Goal: Information Seeking & Learning: Find specific fact

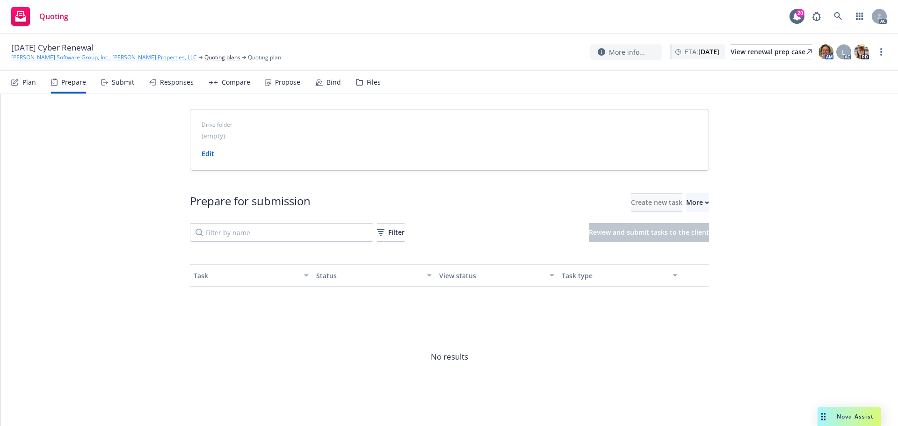
click at [86, 54] on link "[PERSON_NAME] Software Group, Inc.; [PERSON_NAME] Properties, LLC" at bounding box center [104, 57] width 186 height 8
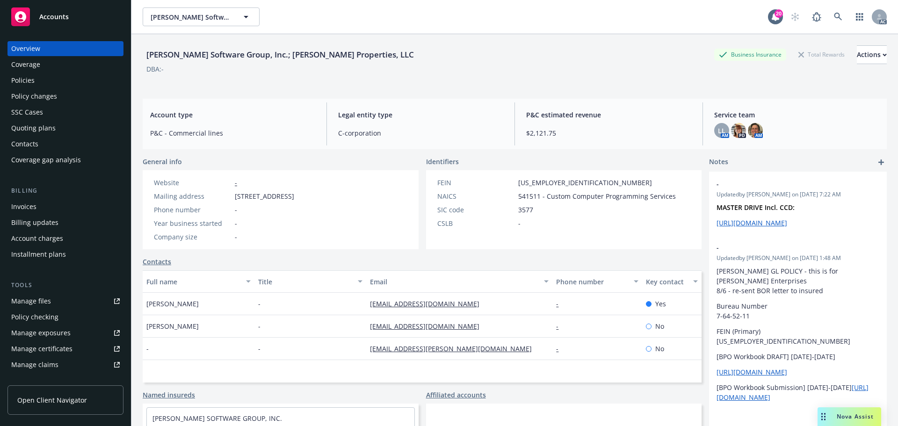
click at [470, 35] on div "Zobrist Software Group, Inc.; Zobrist Properties, LLC Business Insurance Total …" at bounding box center [515, 62] width 744 height 57
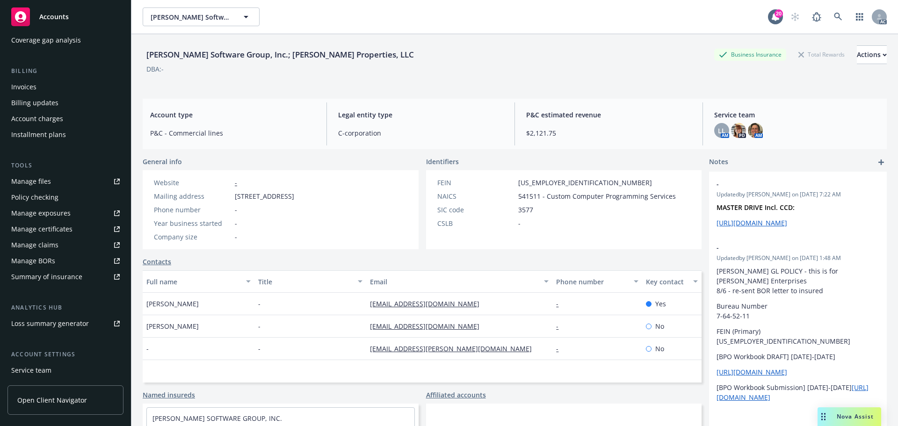
scroll to position [183, 0]
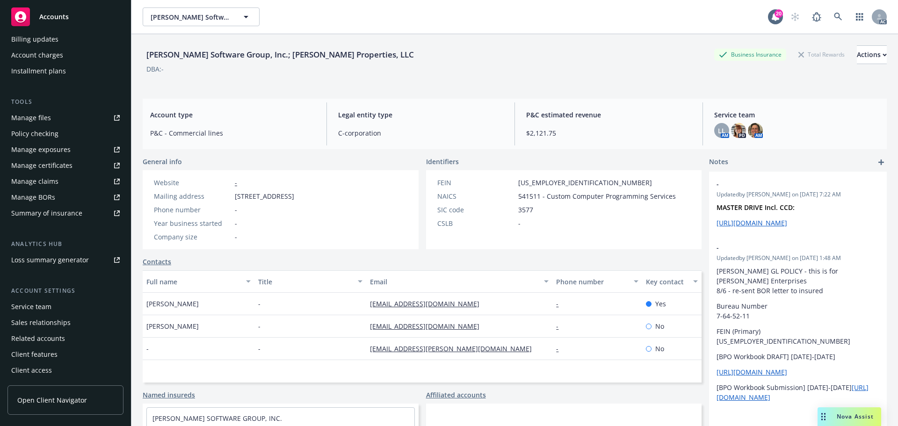
click at [57, 314] on div "Service team Sales relationships Related accounts Client features Client access" at bounding box center [65, 338] width 116 height 79
click at [58, 310] on div "Service team" at bounding box center [65, 306] width 109 height 15
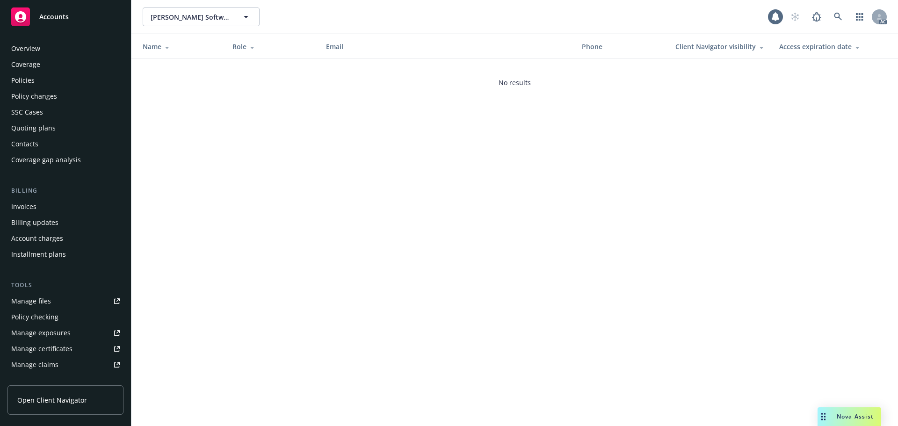
scroll to position [183, 0]
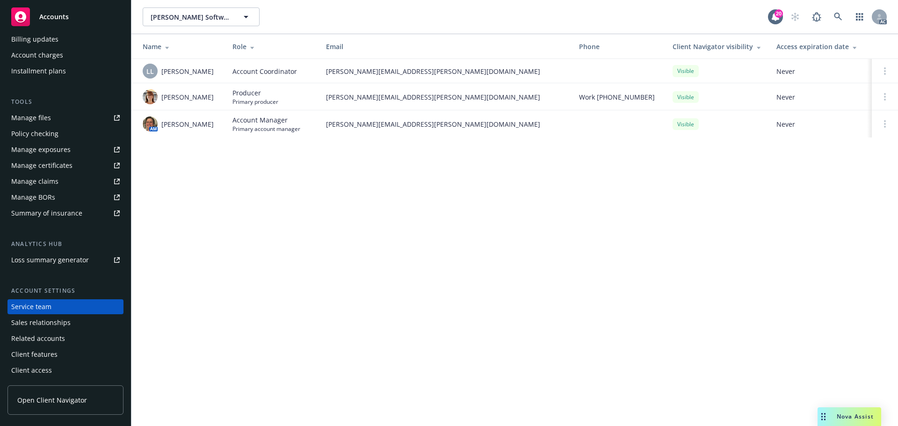
click at [769, 245] on div "Zobrist Software Group, Inc.; Zobrist Properties, LLC Zobrist Software Group, I…" at bounding box center [514, 213] width 767 height 426
drag, startPoint x: 210, startPoint y: 70, endPoint x: 162, endPoint y: 74, distance: 47.4
click at [162, 74] on div "LL Lacy Lipetzky" at bounding box center [180, 71] width 75 height 15
copy span "[PERSON_NAME]"
click at [651, 339] on div "Zobrist Software Group, Inc.; Zobrist Properties, LLC Zobrist Software Group, I…" at bounding box center [514, 213] width 767 height 426
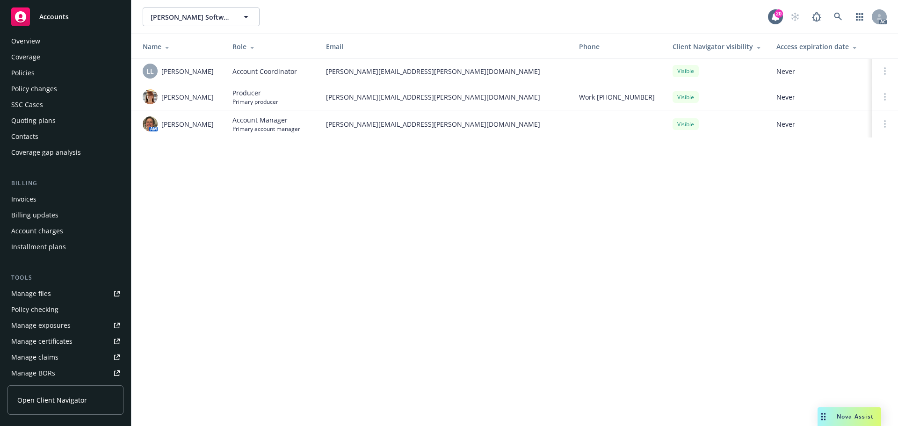
scroll to position [0, 0]
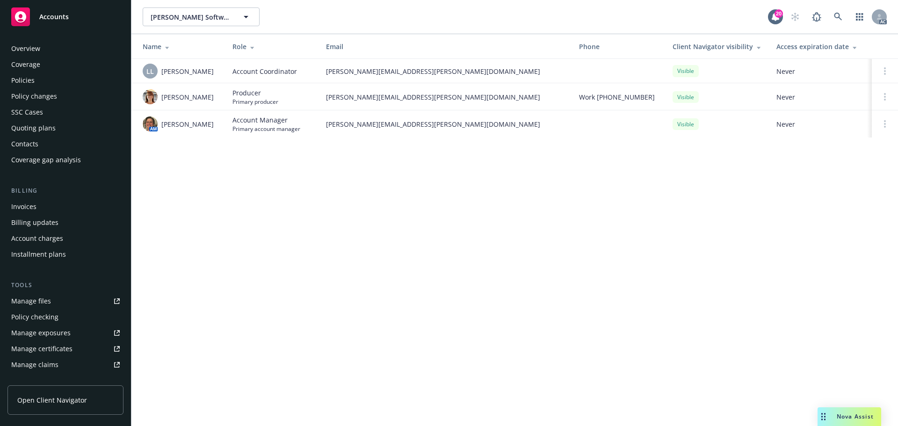
click at [40, 127] on div "Quoting plans" at bounding box center [33, 128] width 44 height 15
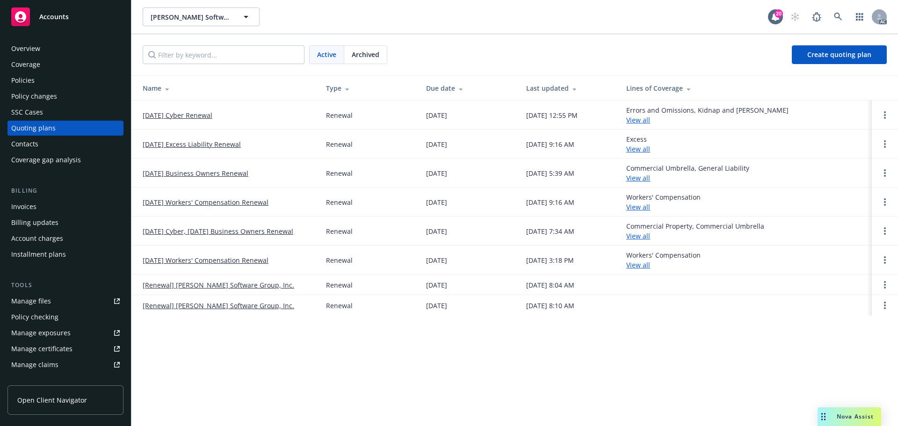
click at [798, 349] on div "Zobrist Software Group, Inc.; Zobrist Properties, LLC Zobrist Software Group, I…" at bounding box center [514, 213] width 767 height 426
click at [197, 117] on link "12/12/25 Cyber Renewal" at bounding box center [178, 115] width 70 height 10
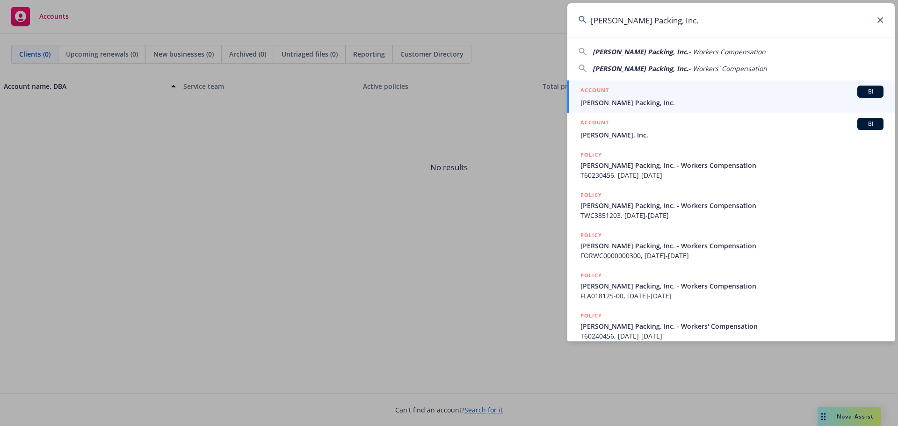
type input "Victor Packing, Inc."
click at [644, 101] on span "Victor Packing, Inc." at bounding box center [731, 103] width 303 height 10
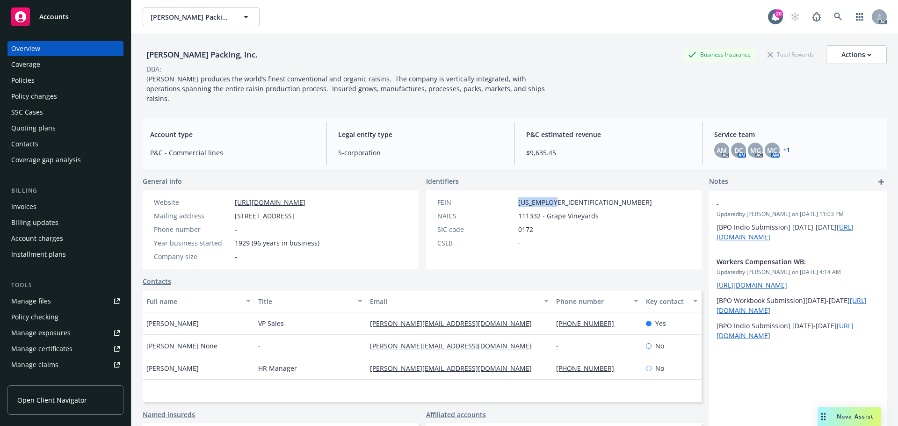
drag, startPoint x: 551, startPoint y: 190, endPoint x: 515, endPoint y: 192, distance: 36.1
click at [515, 197] on div "FEIN 94-2383587" at bounding box center [545, 202] width 222 height 10
copy span "94-2383587"
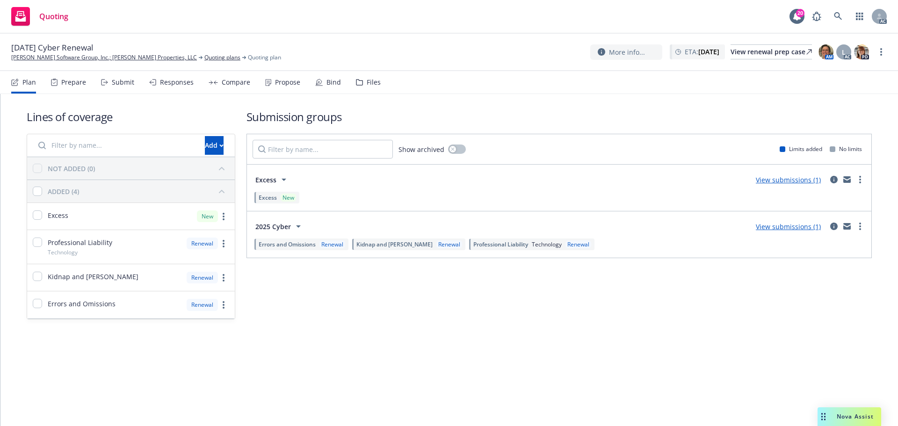
drag, startPoint x: 76, startPoint y: 80, endPoint x: 481, endPoint y: 115, distance: 406.9
click at [76, 80] on div "Prepare" at bounding box center [73, 82] width 25 height 7
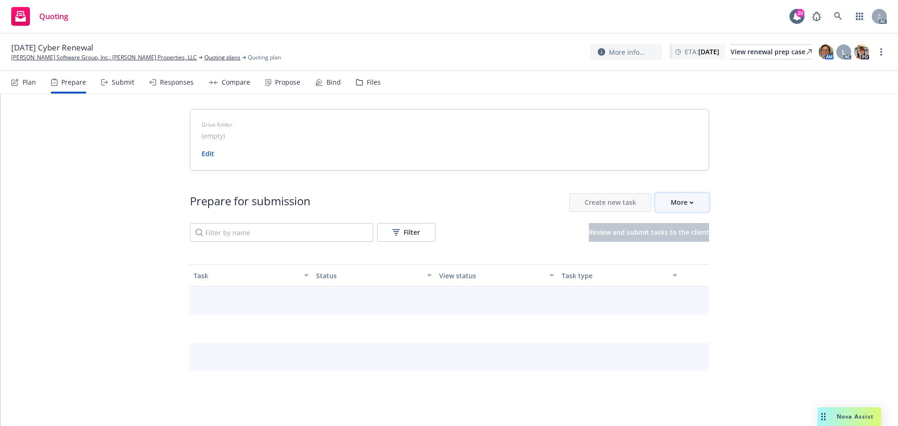
click at [681, 204] on div "More" at bounding box center [682, 203] width 23 height 18
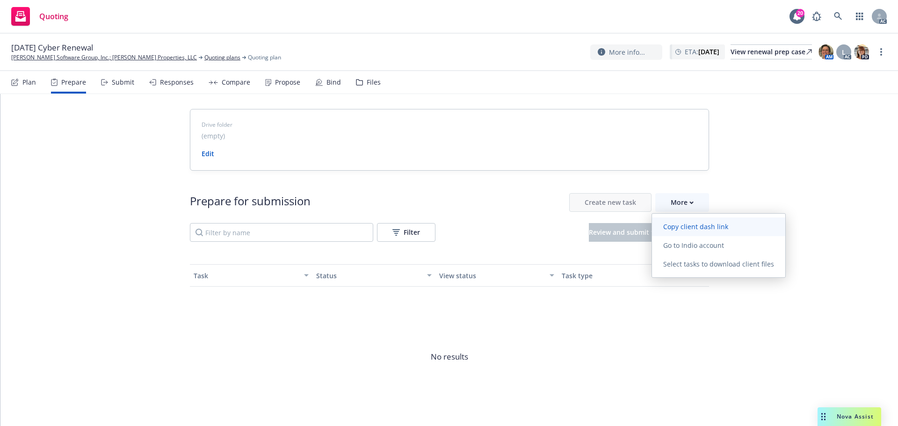
click at [682, 235] on link "Copy client dash link" at bounding box center [718, 226] width 133 height 19
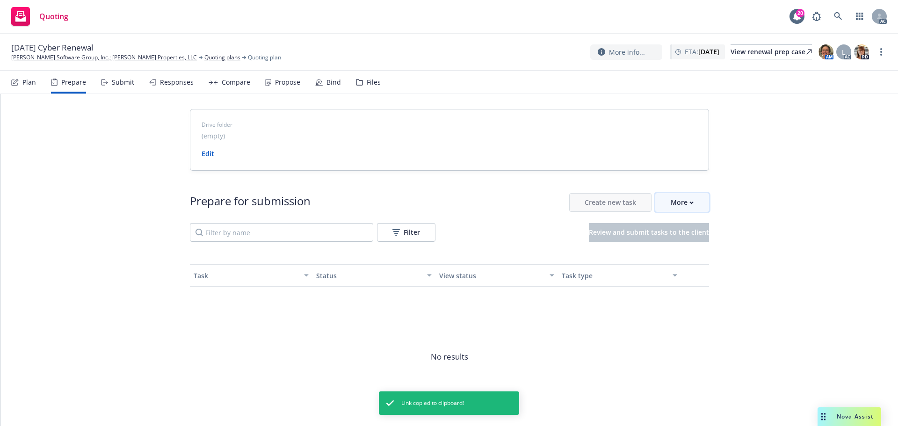
click at [682, 207] on div "More" at bounding box center [682, 203] width 23 height 18
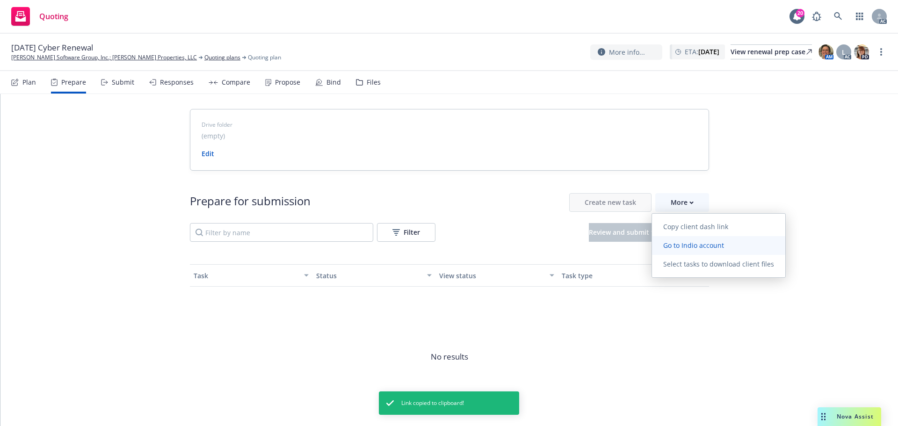
click at [684, 243] on span "Go to Indio account" at bounding box center [693, 245] width 83 height 9
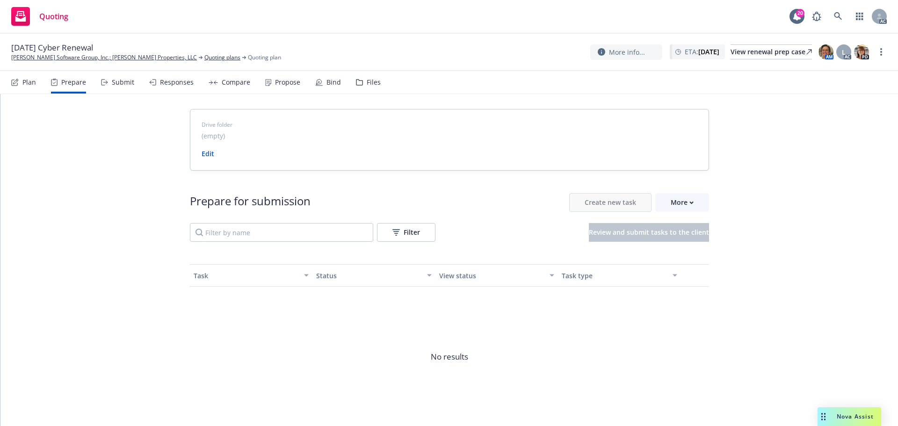
click at [55, 56] on link "[PERSON_NAME] Software Group, Inc.; [PERSON_NAME] Properties, LLC" at bounding box center [104, 57] width 186 height 8
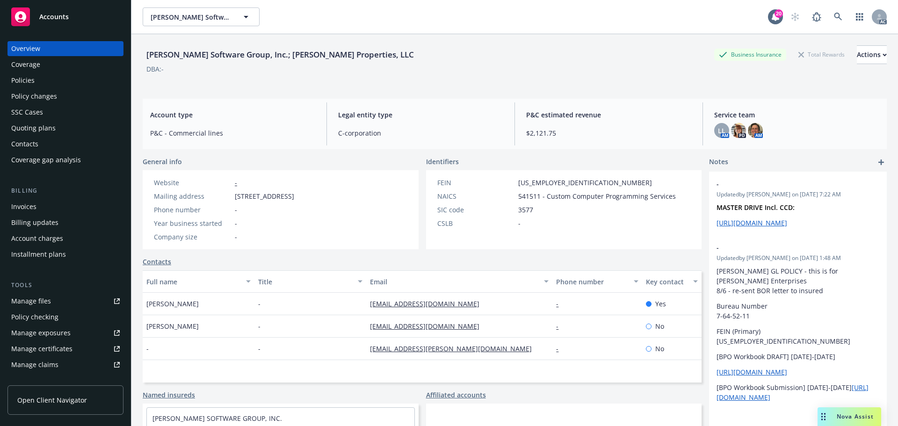
click at [28, 80] on div "Policies" at bounding box center [22, 80] width 23 height 15
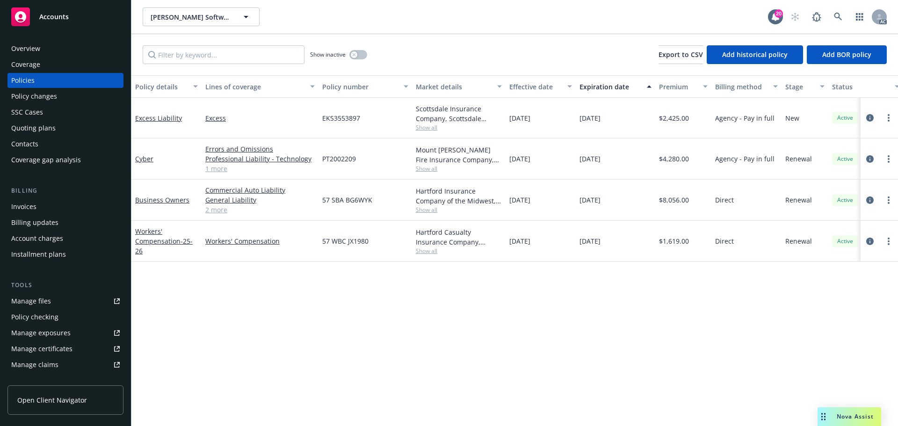
click at [215, 169] on link "1 more" at bounding box center [259, 169] width 109 height 10
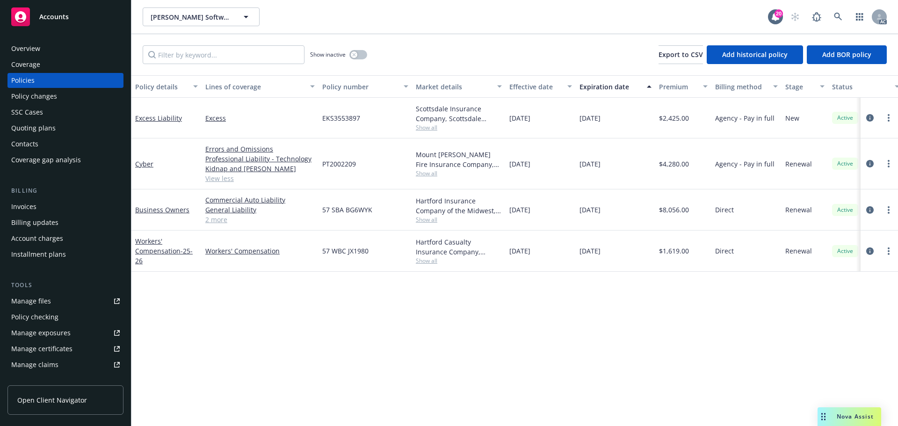
click at [217, 220] on link "2 more" at bounding box center [259, 220] width 109 height 10
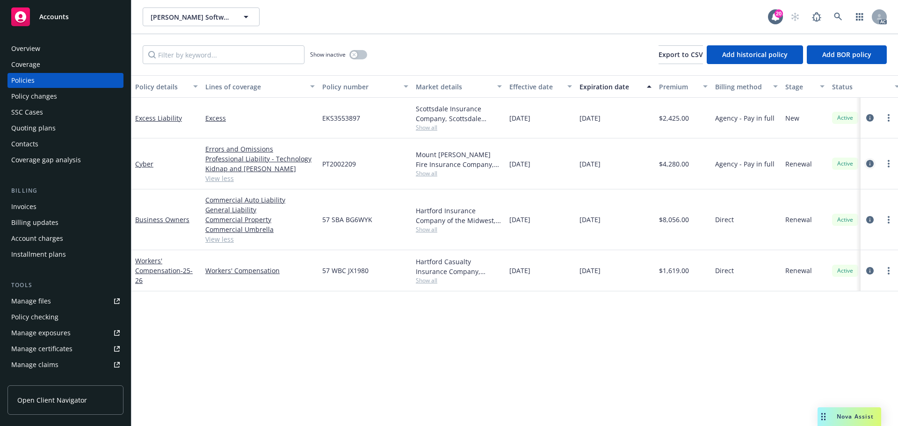
click at [869, 163] on icon "circleInformation" at bounding box center [869, 163] width 7 height 7
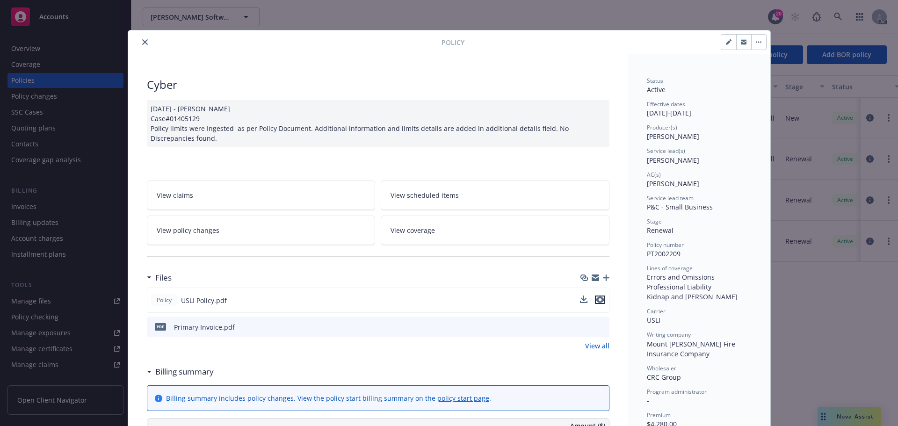
click at [600, 298] on icon "preview file" at bounding box center [600, 300] width 8 height 7
click at [601, 346] on link "View all" at bounding box center [597, 346] width 24 height 10
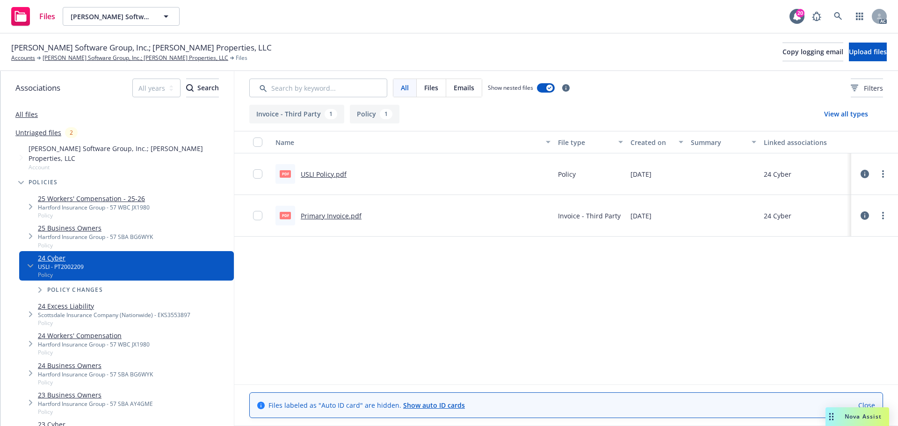
click at [33, 117] on link "All files" at bounding box center [26, 114] width 22 height 9
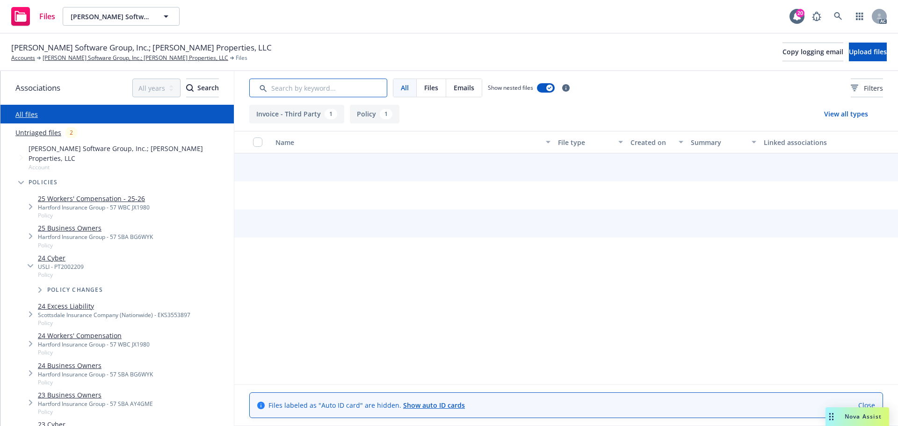
click at [320, 88] on input "Search by keyword..." at bounding box center [318, 88] width 138 height 19
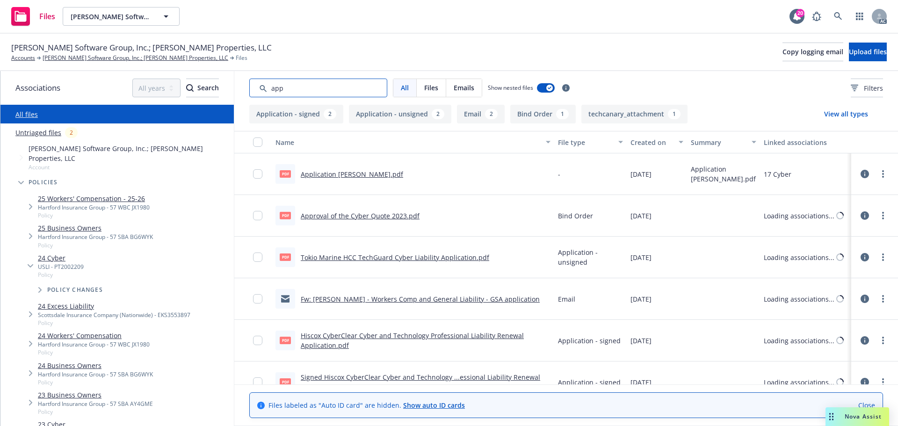
type input "app"
click at [637, 143] on div "Created on" at bounding box center [651, 143] width 43 height 10
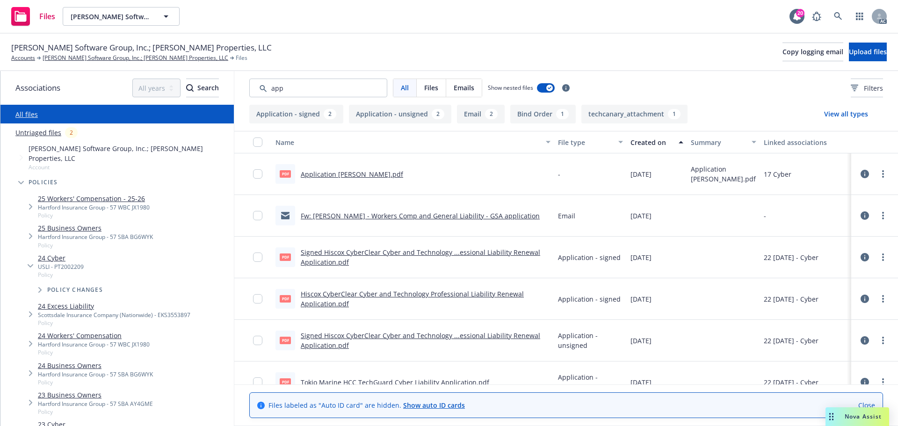
click at [637, 143] on div "Created on" at bounding box center [651, 143] width 43 height 10
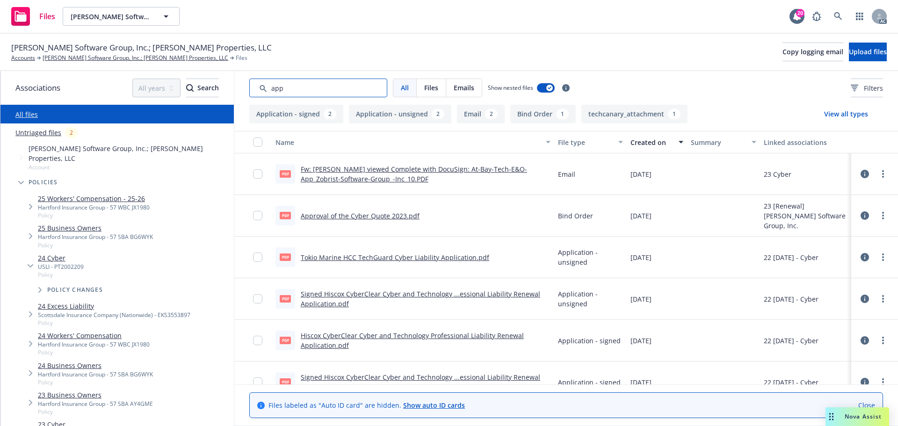
drag, startPoint x: 319, startPoint y: 79, endPoint x: 246, endPoint y: 83, distance: 72.1
click at [246, 83] on div "All Files Emails Show nested files Filters" at bounding box center [566, 88] width 664 height 34
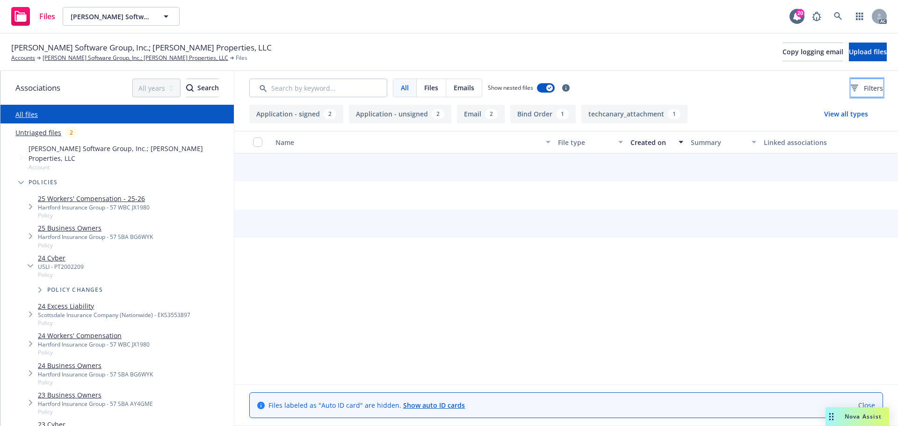
click at [851, 95] on button "Filters" at bounding box center [867, 88] width 32 height 19
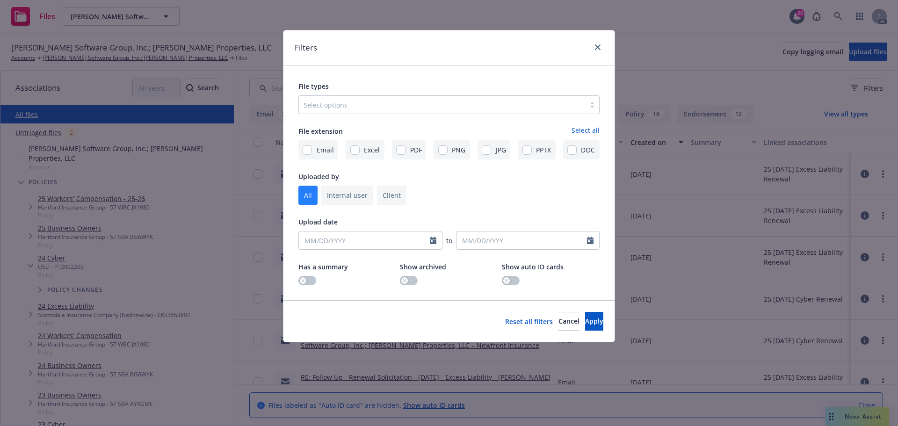
click at [468, 108] on div at bounding box center [442, 104] width 277 height 11
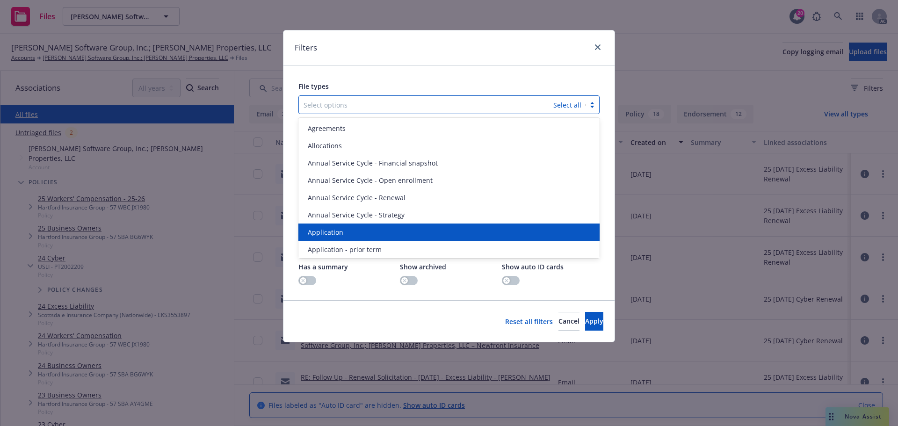
click at [350, 232] on div "Application" at bounding box center [449, 232] width 290 height 10
click at [350, 232] on span "Application - prior term" at bounding box center [345, 232] width 74 height 10
click at [350, 232] on span "Application - signed" at bounding box center [339, 232] width 63 height 10
click at [350, 232] on span "Application - unsigned" at bounding box center [343, 232] width 71 height 10
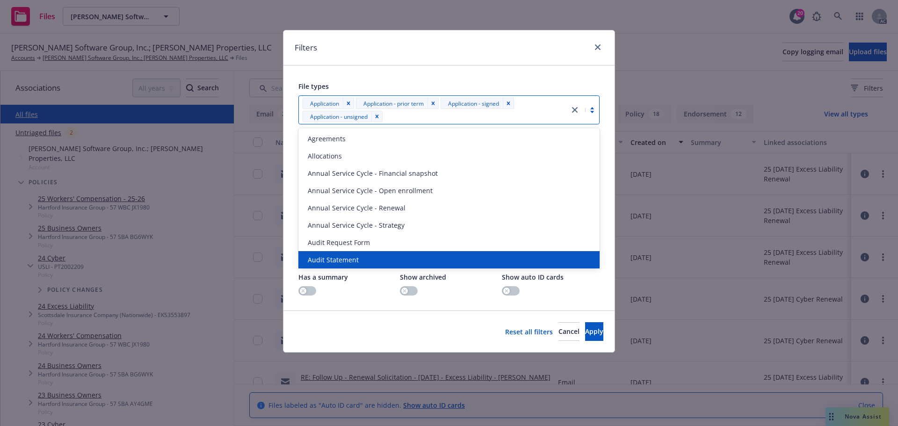
click at [568, 321] on div "Reset all filters Cancel Apply" at bounding box center [448, 332] width 331 height 42
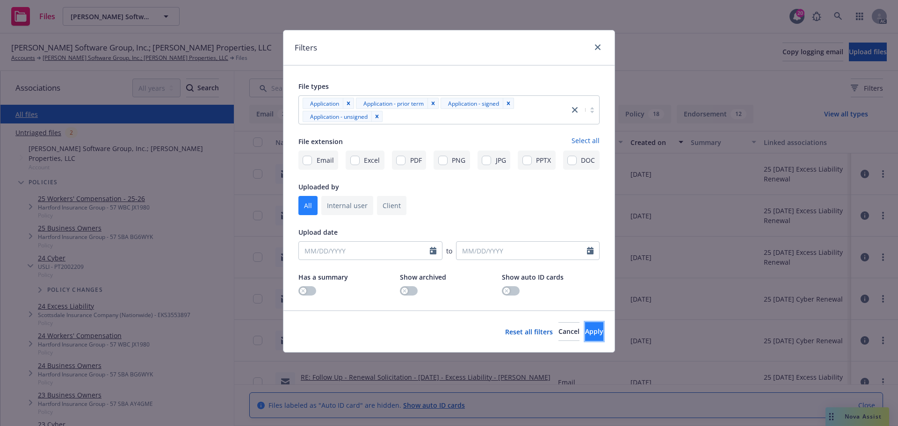
click at [585, 328] on span "Apply" at bounding box center [594, 331] width 18 height 9
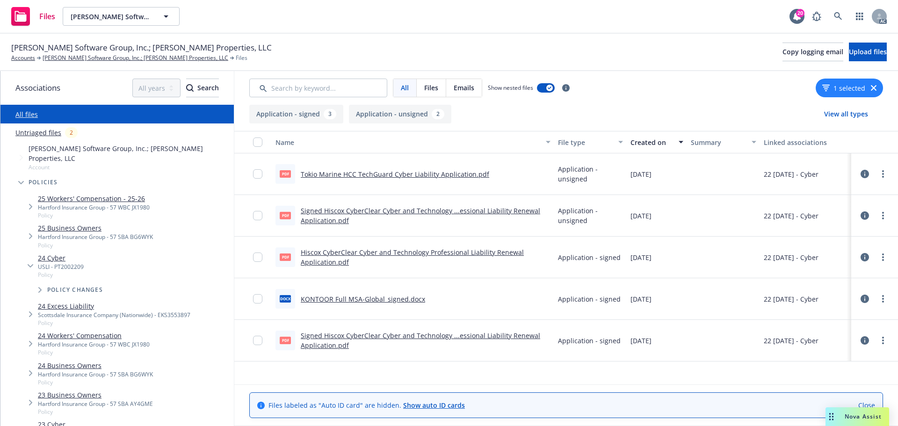
click at [875, 88] on icon "button" at bounding box center [874, 88] width 6 height 6
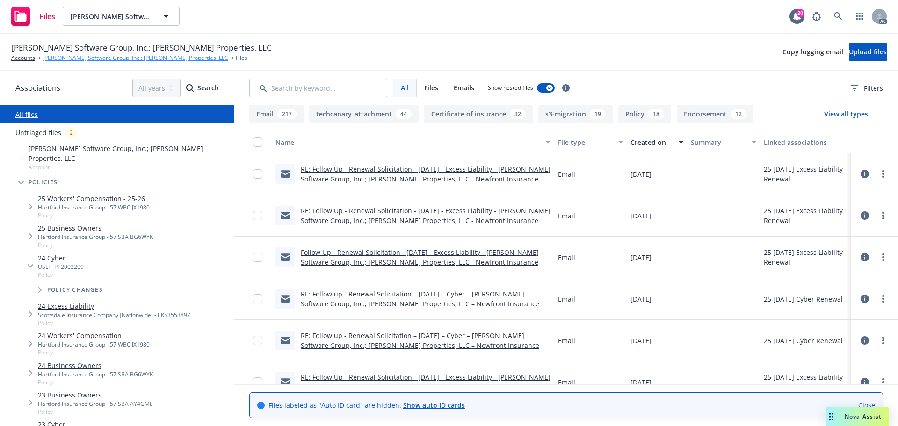
click at [84, 58] on link "[PERSON_NAME] Software Group, Inc.; [PERSON_NAME] Properties, LLC" at bounding box center [136, 58] width 186 height 8
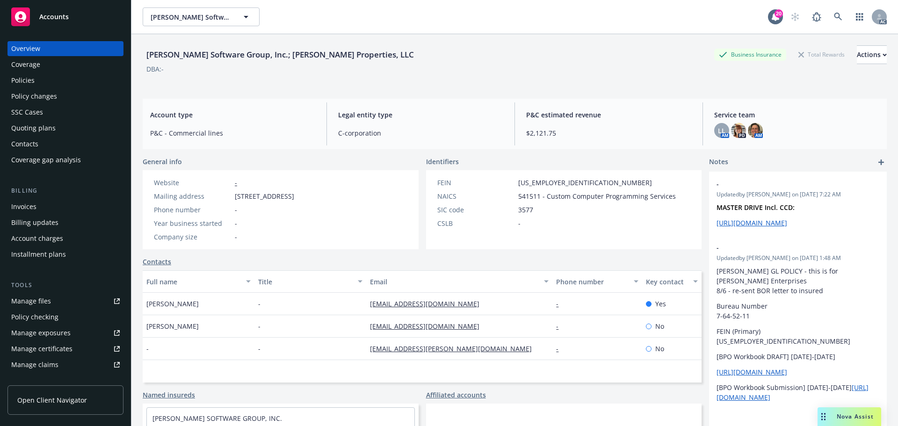
click at [797, 88] on div "[PERSON_NAME] Software Group, Inc.; [PERSON_NAME] Properties, LLC Business Insu…" at bounding box center [515, 62] width 744 height 57
drag, startPoint x: 231, startPoint y: 198, endPoint x: 305, endPoint y: 198, distance: 74.4
click at [298, 198] on div "Mailing address [STREET_ADDRESS]" at bounding box center [224, 196] width 148 height 10
copy div "[STREET_ADDRESS]"
drag, startPoint x: 310, startPoint y: 197, endPoint x: 356, endPoint y: 196, distance: 45.8
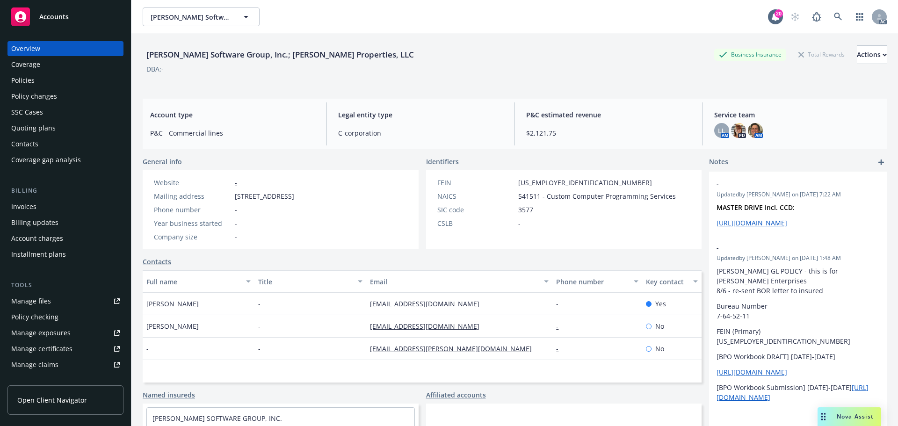
click at [294, 196] on span "[STREET_ADDRESS]" at bounding box center [264, 196] width 59 height 10
drag, startPoint x: 357, startPoint y: 196, endPoint x: 311, endPoint y: 196, distance: 46.3
click at [294, 196] on span "[STREET_ADDRESS]" at bounding box center [264, 196] width 59 height 10
copy span "[GEOGRAPHIC_DATA]"
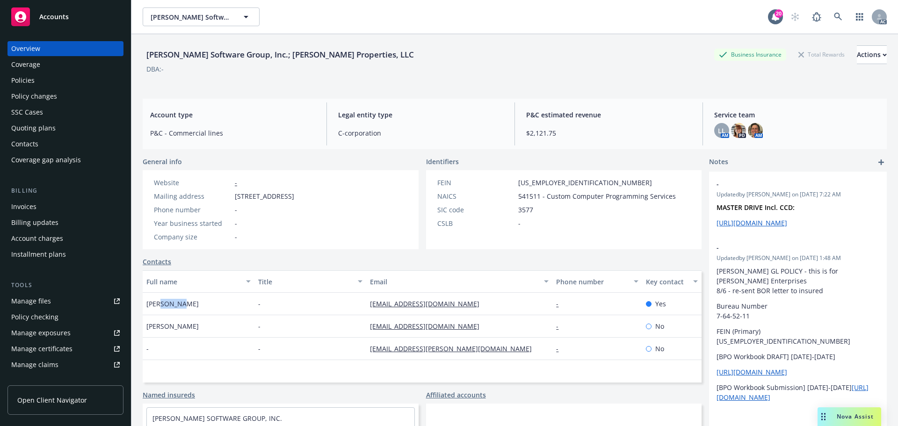
drag, startPoint x: 182, startPoint y: 301, endPoint x: 158, endPoint y: 302, distance: 23.9
click at [158, 302] on div "[PERSON_NAME]" at bounding box center [199, 304] width 112 height 22
